Goal: Find specific page/section: Find specific page/section

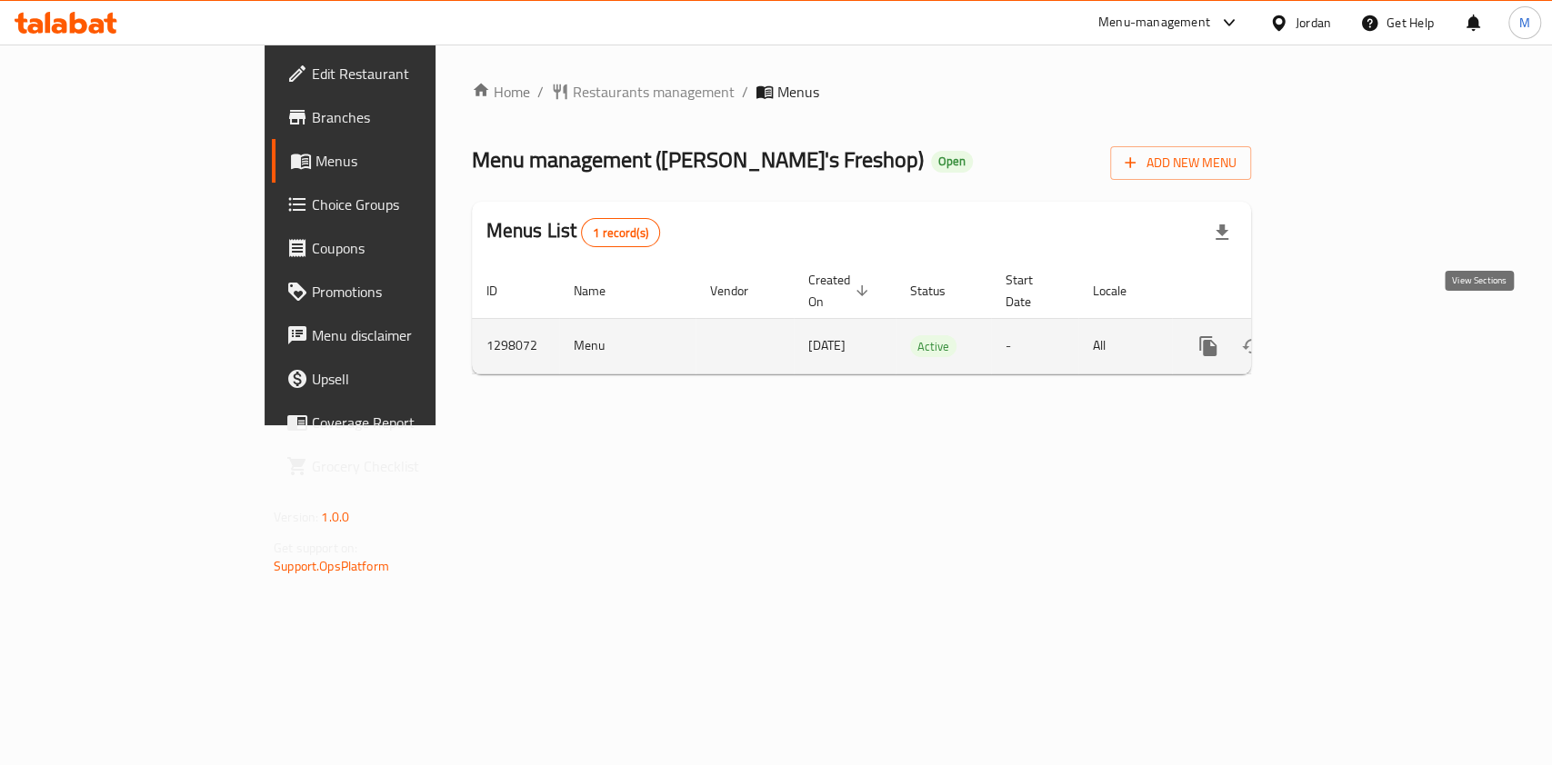
click at [1350, 335] on icon "enhanced table" at bounding box center [1339, 346] width 22 height 22
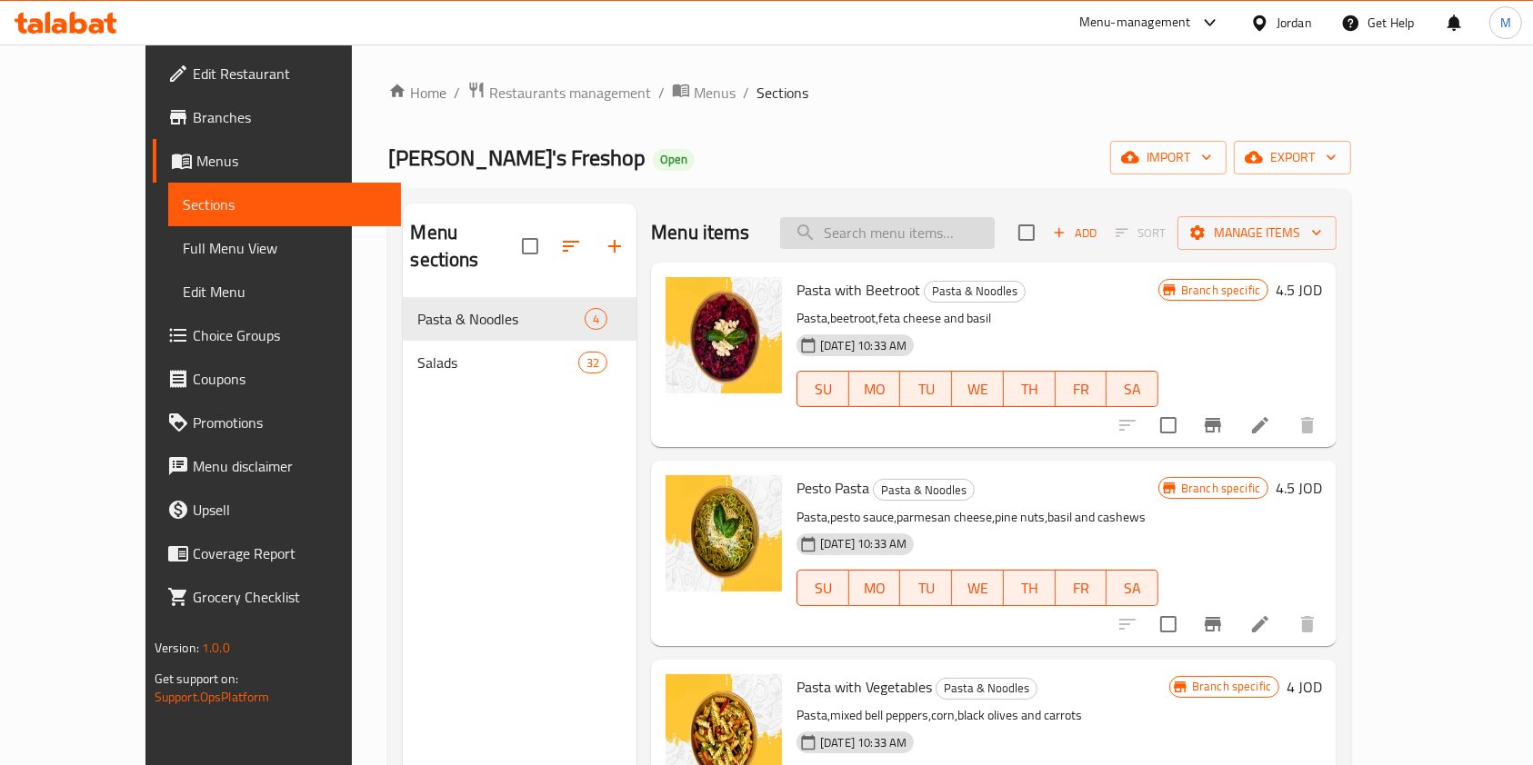
click at [873, 225] on input "search" at bounding box center [887, 233] width 215 height 32
click at [881, 242] on input "search" at bounding box center [887, 233] width 215 height 32
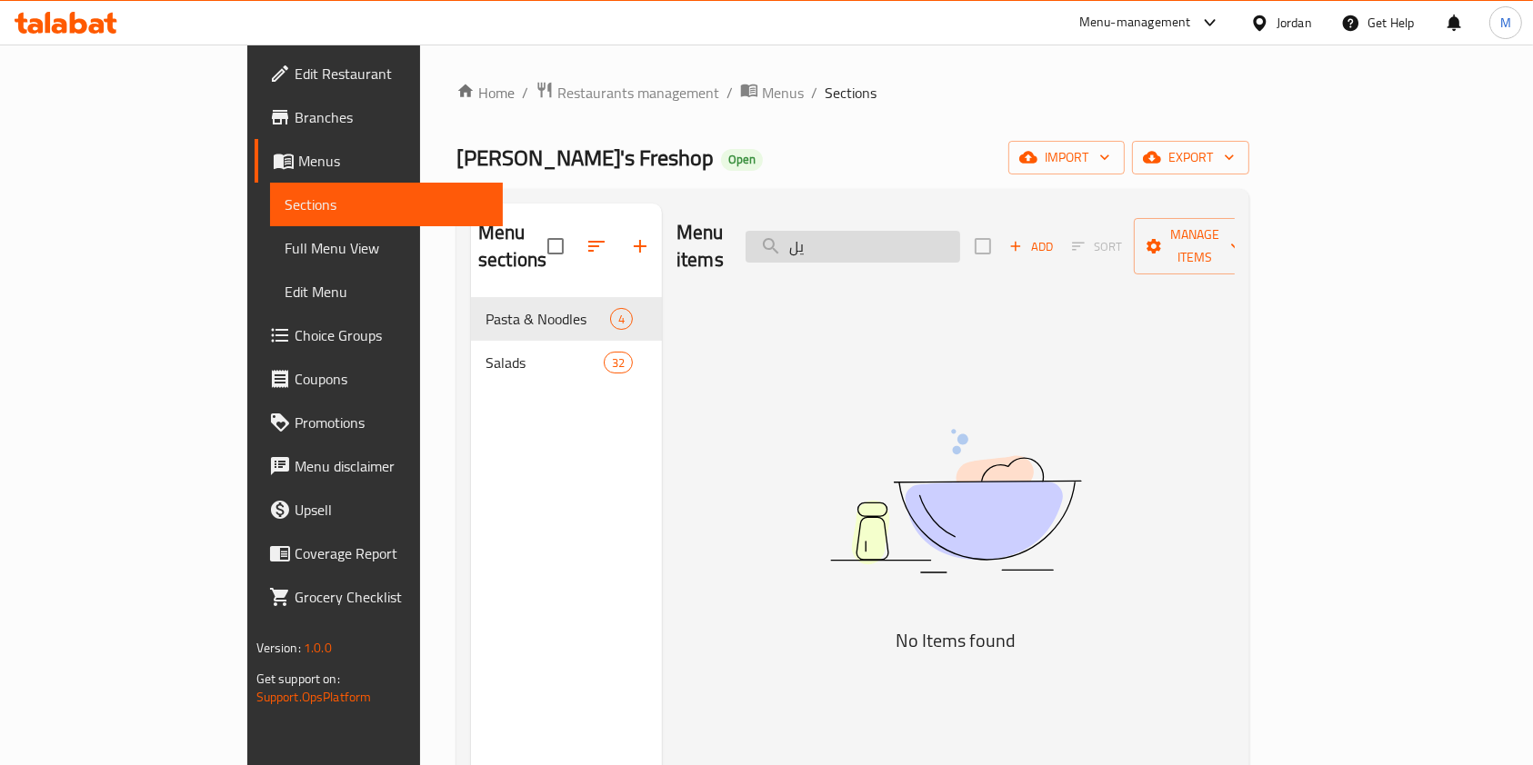
type input "ي"
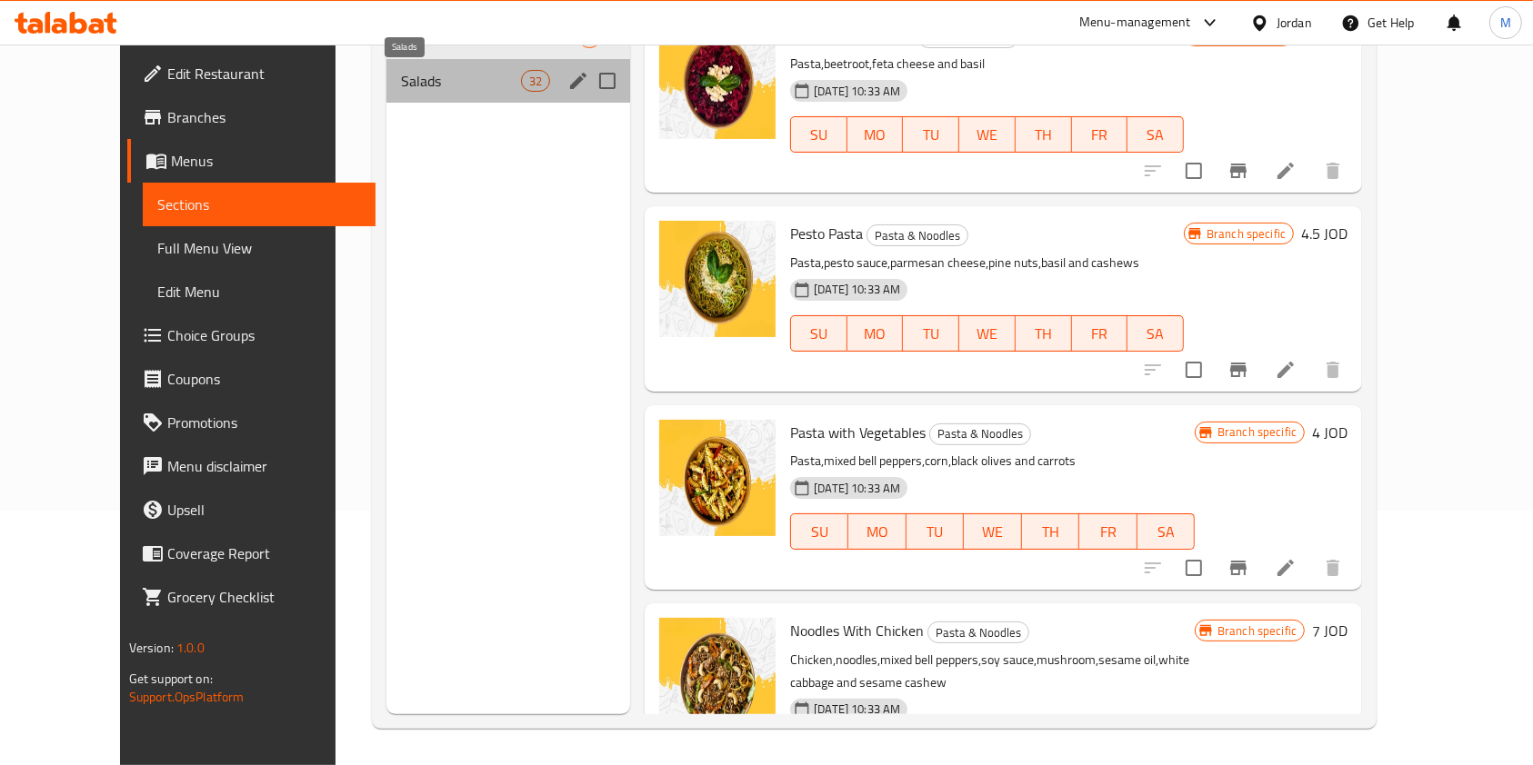
click at [401, 71] on span "Salads" at bounding box center [461, 81] width 120 height 22
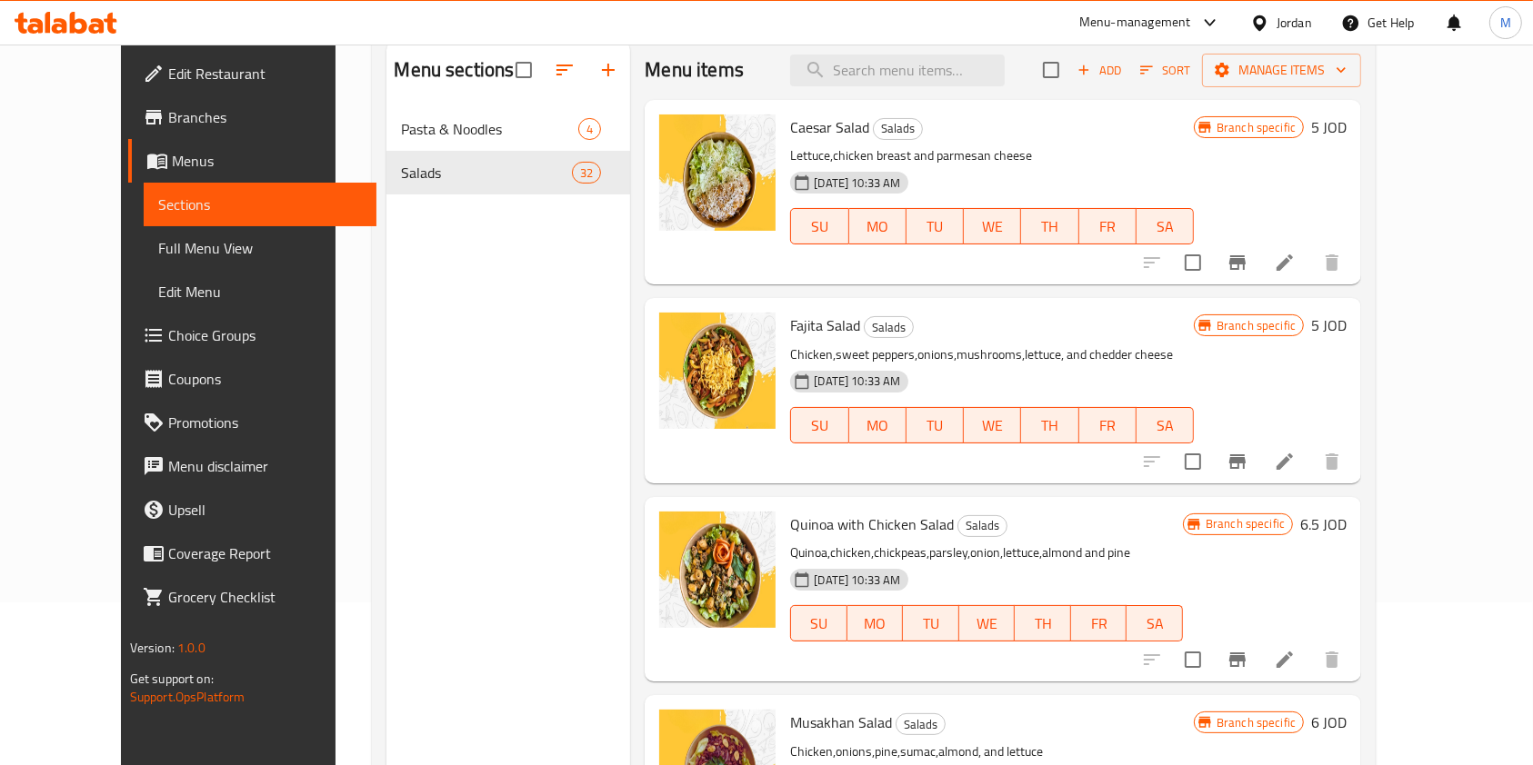
scroll to position [12, 0]
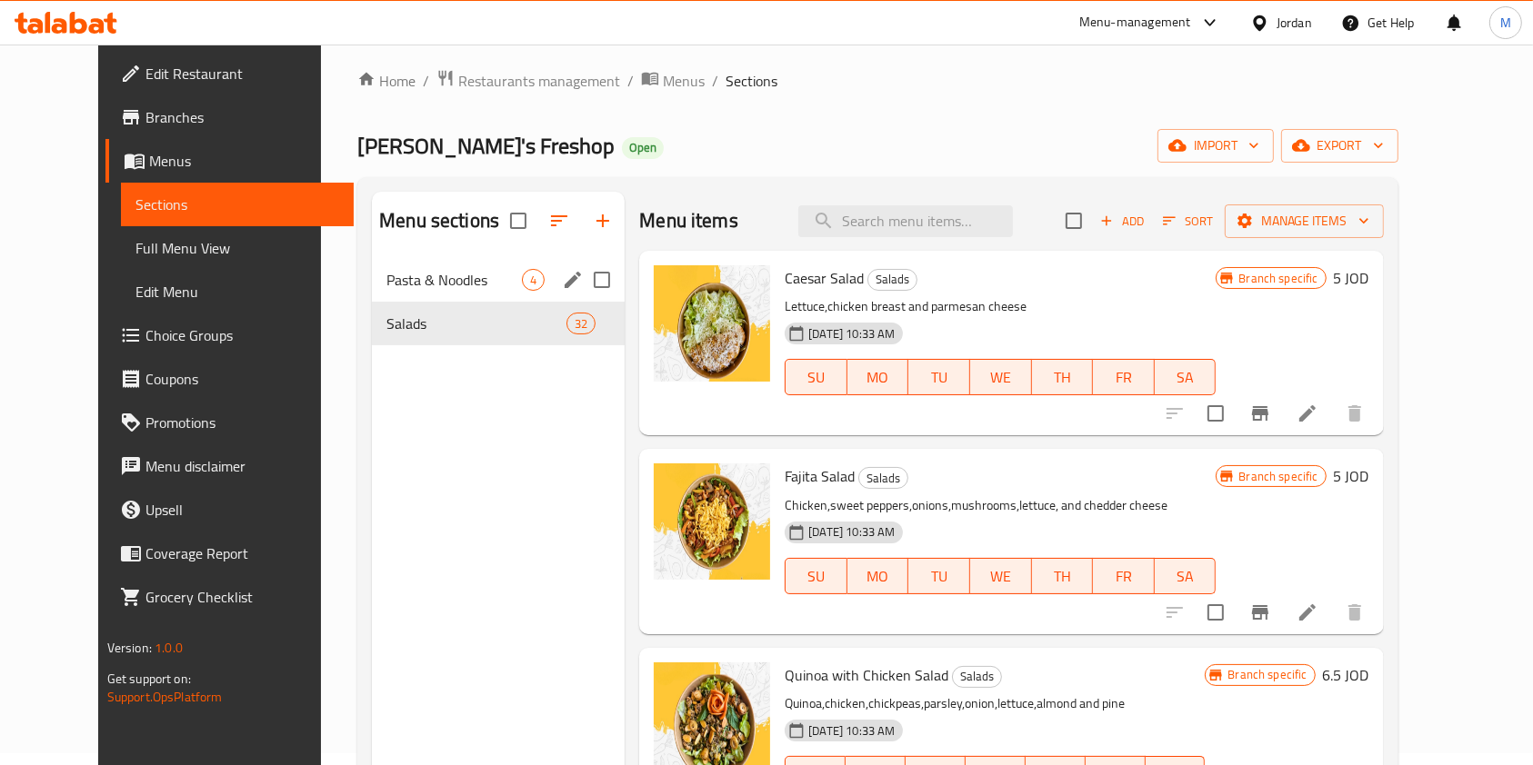
click at [407, 265] on div "Pasta & Noodles 4" at bounding box center [498, 280] width 253 height 44
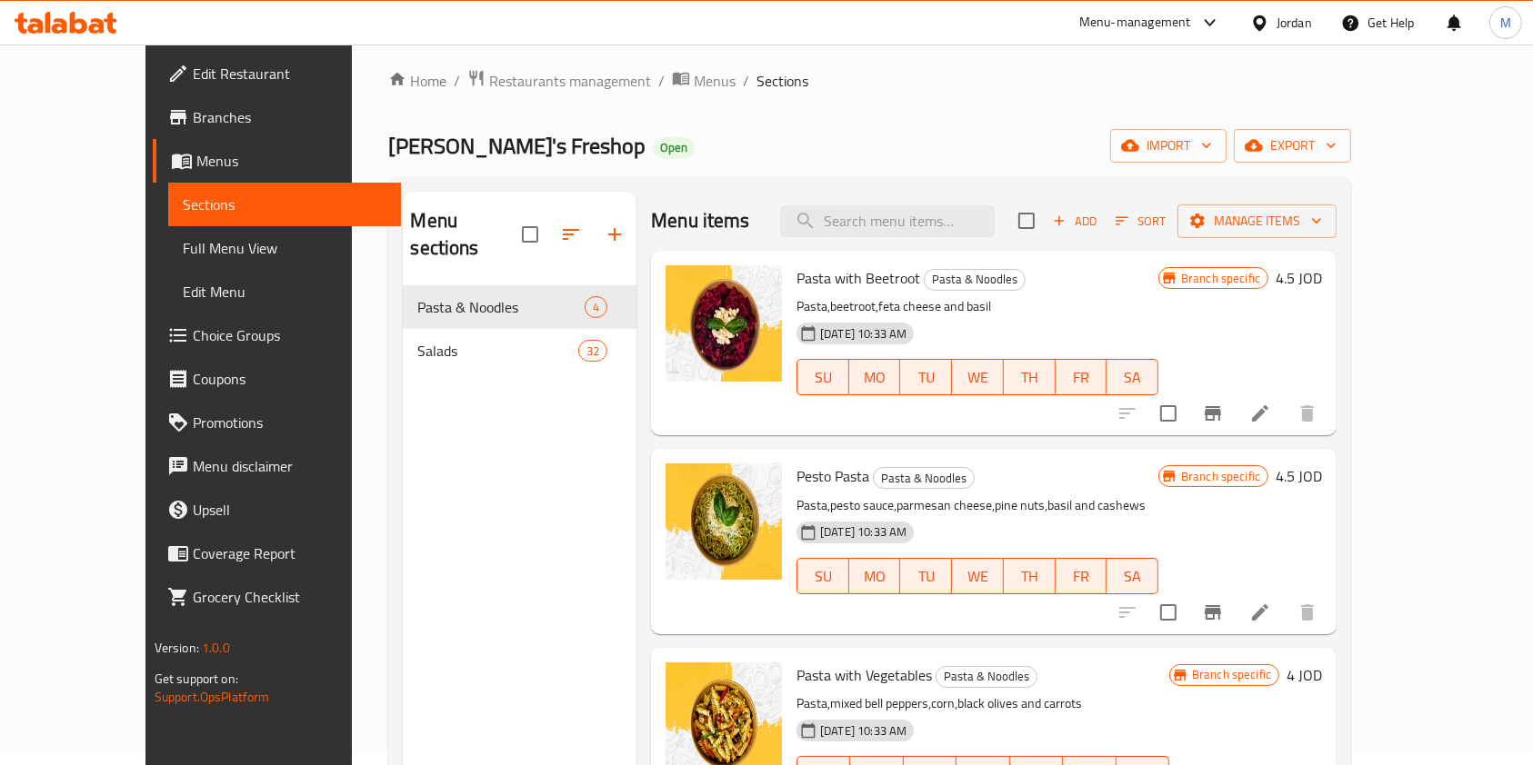
click at [193, 121] on span "Branches" at bounding box center [290, 117] width 195 height 22
